Goal: Task Accomplishment & Management: Use online tool/utility

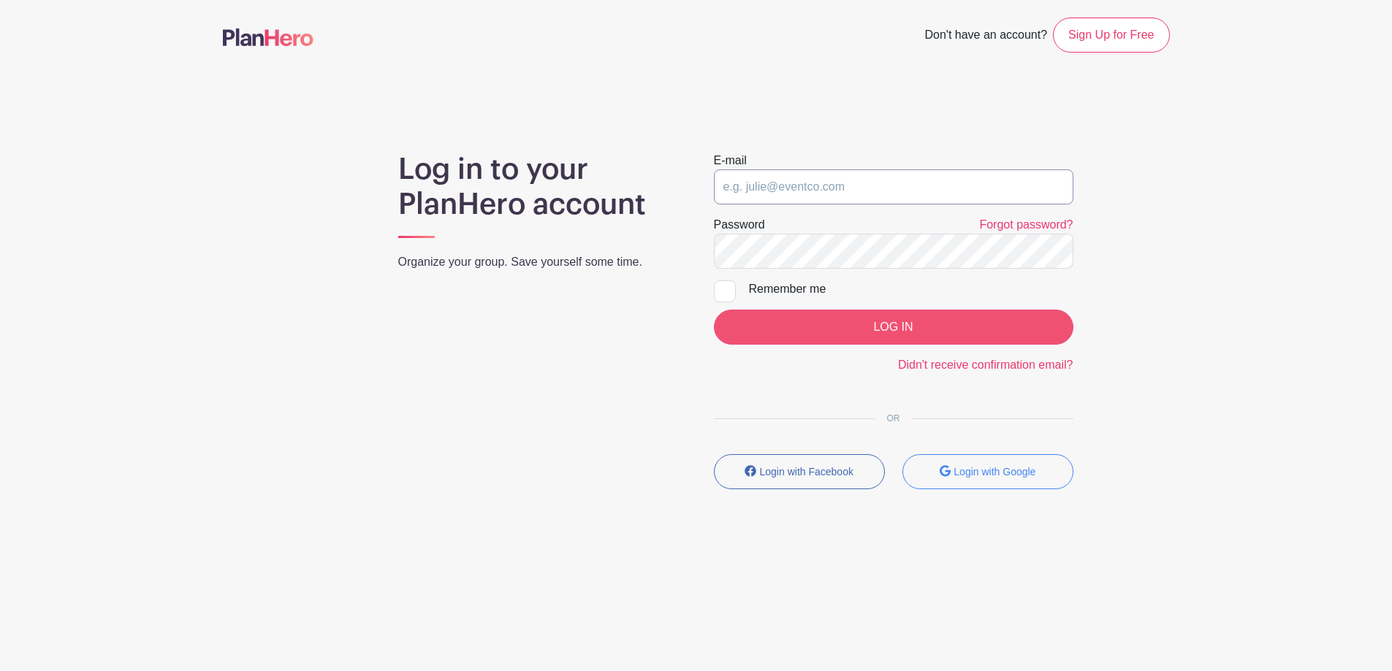
type input "support@madisoncentralband.com"
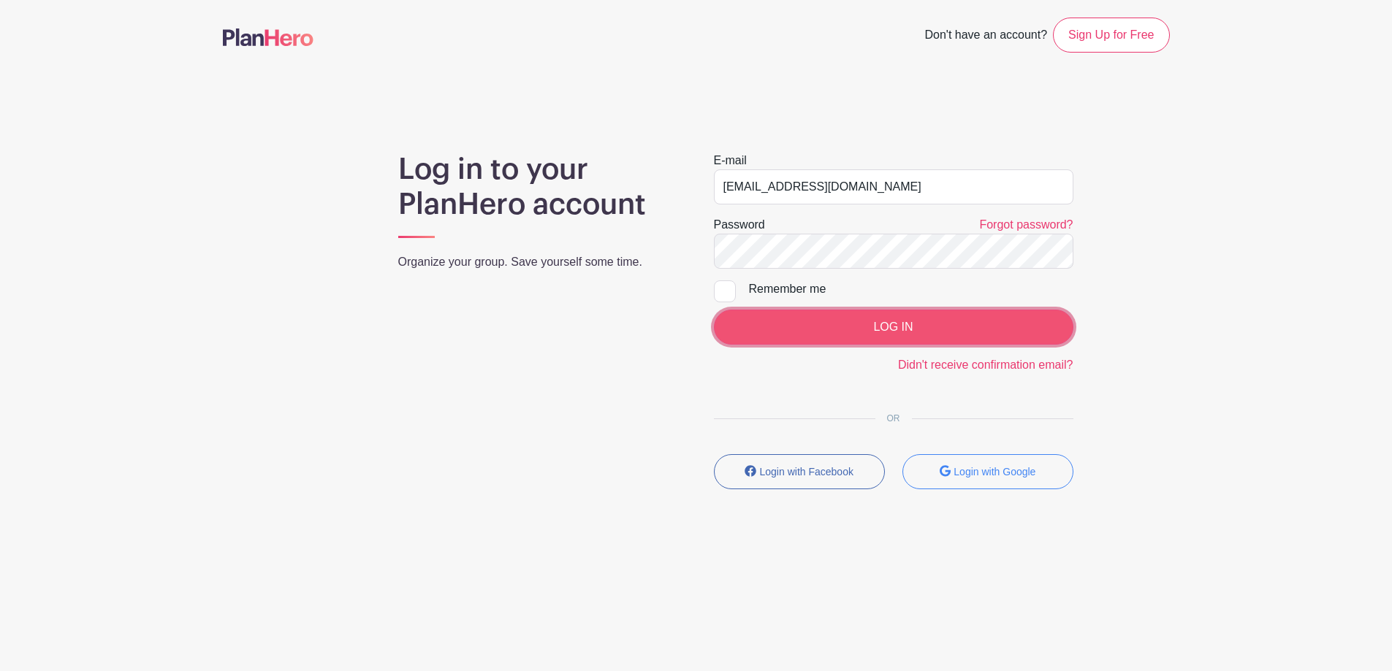
click at [827, 328] on input "LOG IN" at bounding box center [893, 327] width 359 height 35
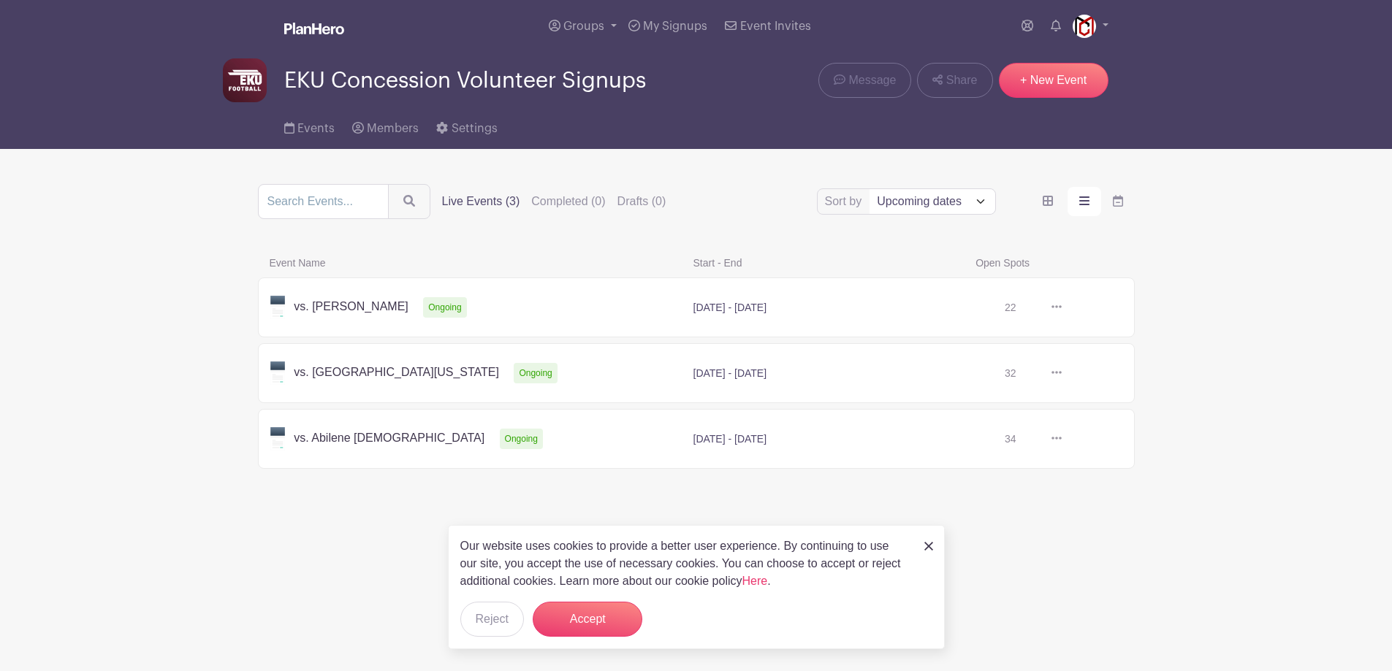
click at [1062, 308] on link at bounding box center [1062, 308] width 0 height 0
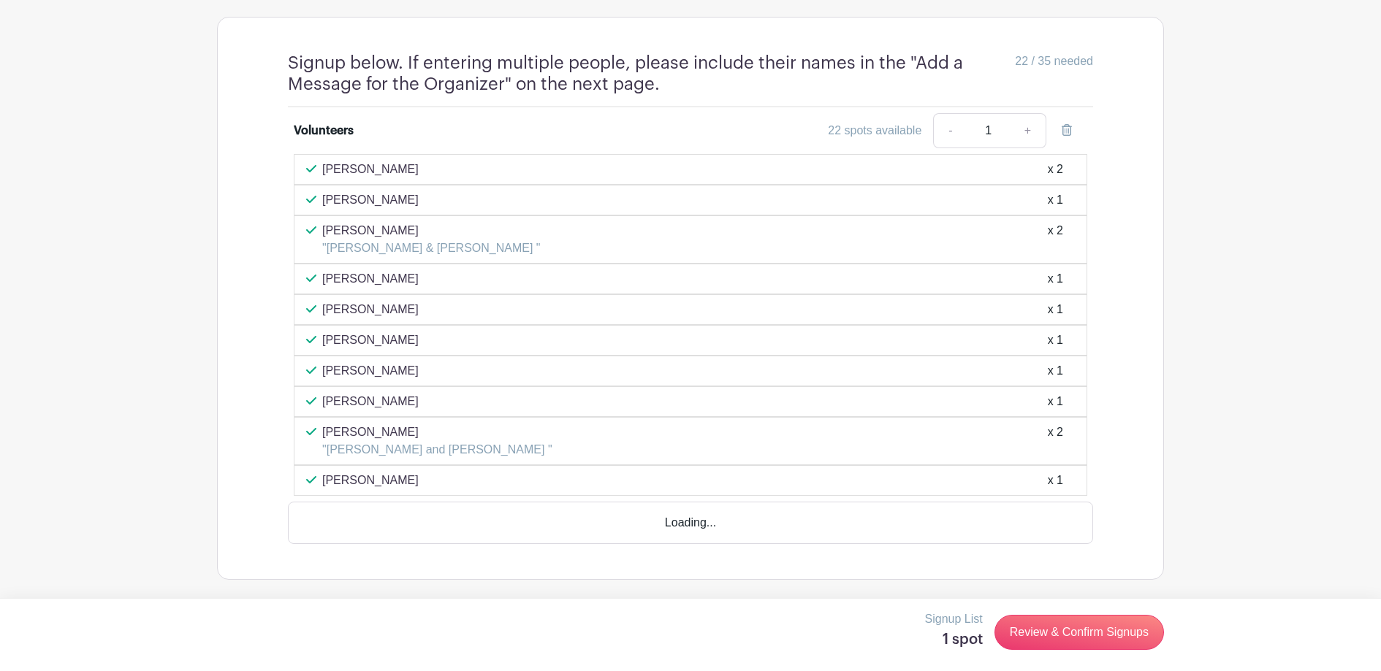
scroll to position [1131, 0]
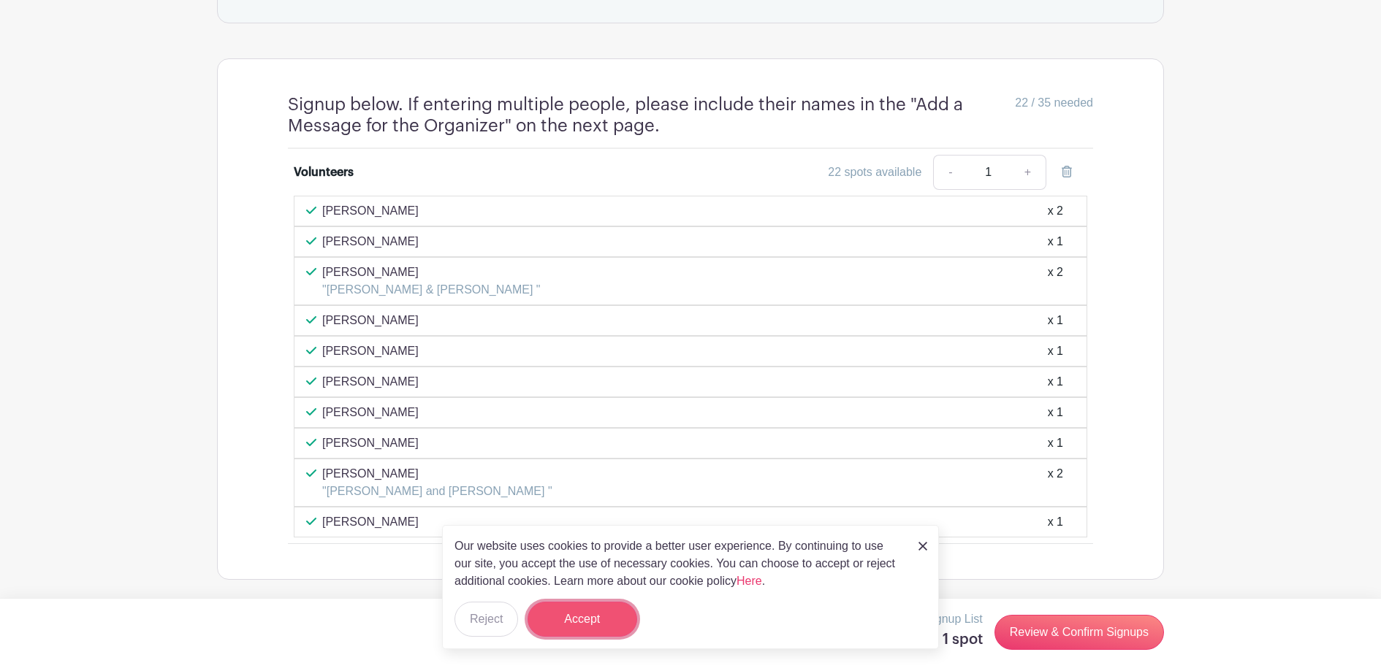
click at [607, 624] on button "Accept" at bounding box center [583, 619] width 110 height 35
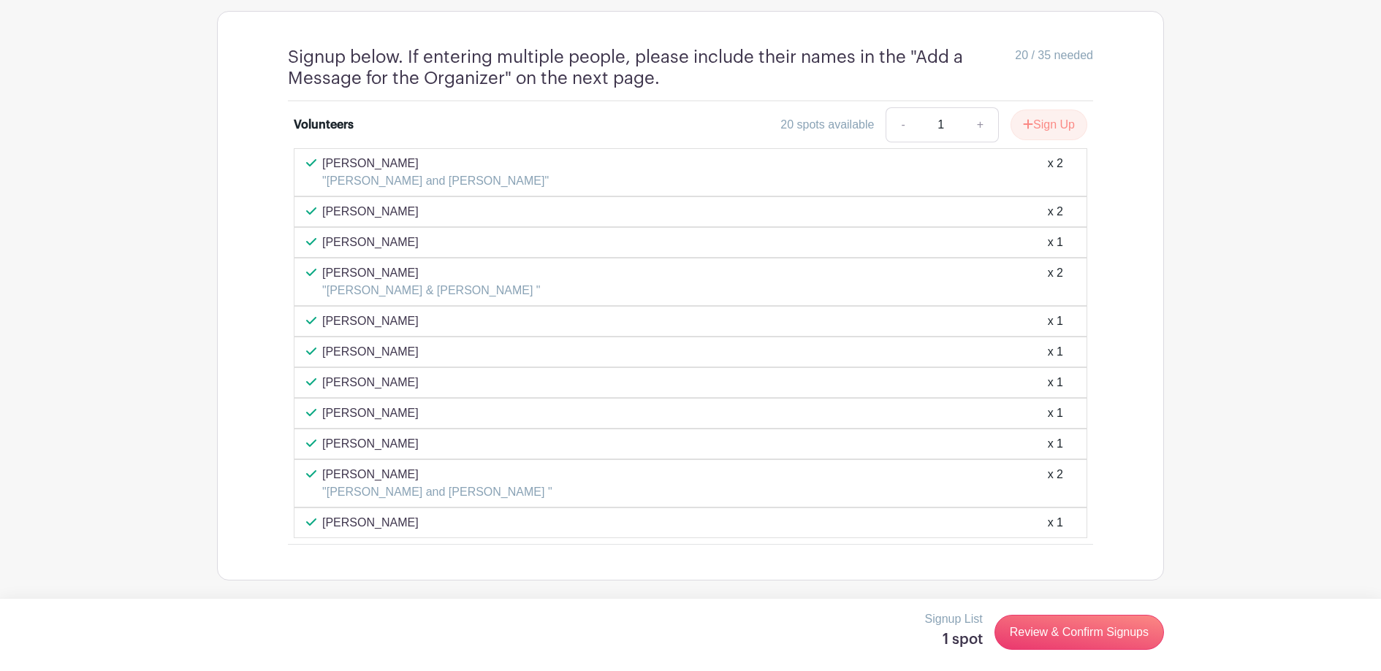
scroll to position [1179, 0]
